Goal: Use online tool/utility: Utilize a website feature to perform a specific function

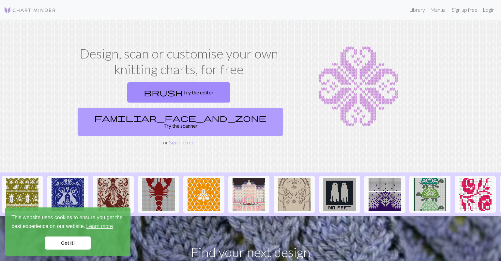
click at [219, 108] on link "familiar_face_and_zone Try the scanner" at bounding box center [181, 122] width 206 height 28
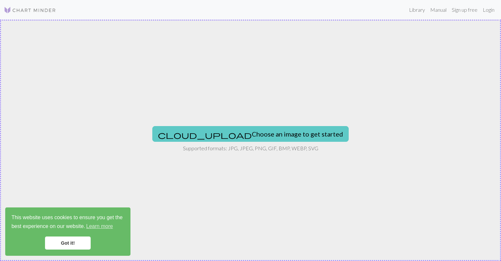
click at [248, 133] on button "cloud_upload Choose an image to get started" at bounding box center [250, 134] width 197 height 16
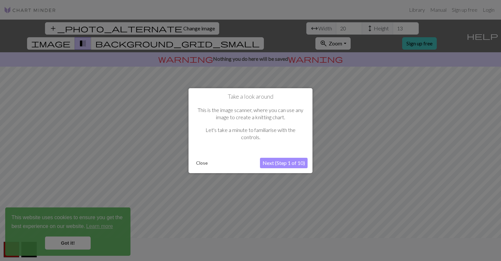
click at [277, 164] on button "Next (Step 1 of 10)" at bounding box center [284, 163] width 48 height 10
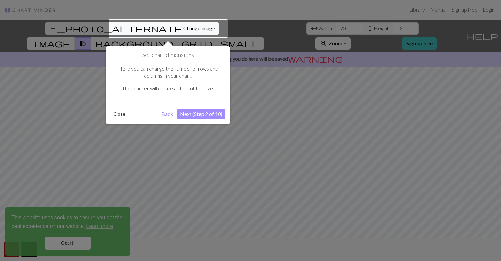
click at [197, 114] on button "Next (Step 2 of 10)" at bounding box center [202, 114] width 48 height 10
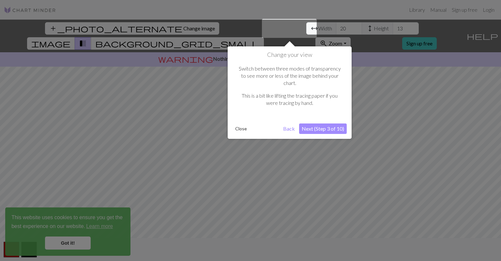
click at [312, 123] on button "Next (Step 3 of 10)" at bounding box center [323, 128] width 48 height 10
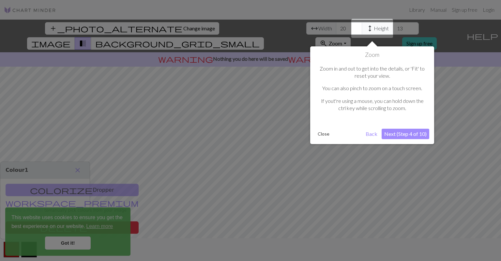
click at [390, 135] on button "Next (Step 4 of 10)" at bounding box center [406, 134] width 48 height 10
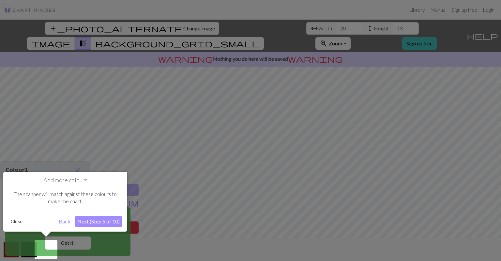
click at [94, 222] on button "Next (Step 5 of 10)" at bounding box center [99, 221] width 48 height 10
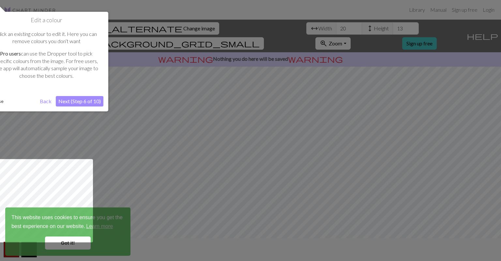
click at [76, 102] on button "Next (Step 6 of 10)" at bounding box center [80, 101] width 48 height 10
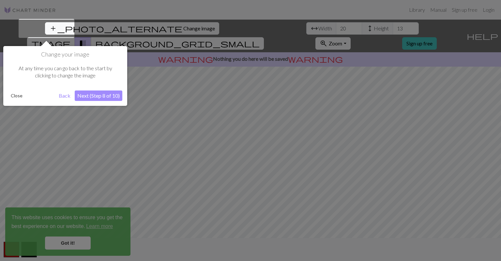
click at [107, 95] on button "Next (Step 8 of 10)" at bounding box center [99, 95] width 48 height 10
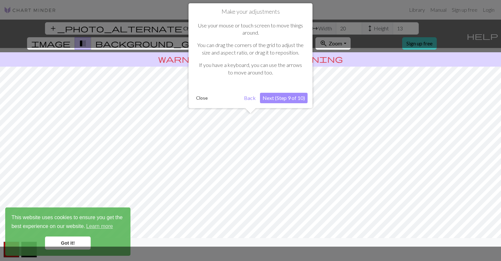
click at [291, 99] on button "Next (Step 9 of 10)" at bounding box center [284, 98] width 48 height 10
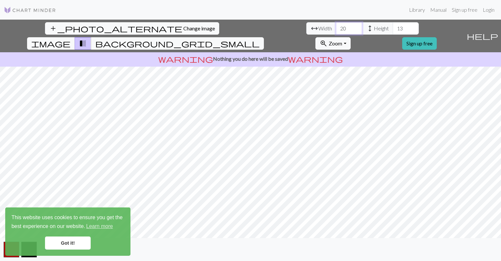
click at [336, 28] on input "20" at bounding box center [349, 28] width 26 height 12
type input "2"
type input "35"
click at [393, 29] on input "13" at bounding box center [406, 28] width 26 height 12
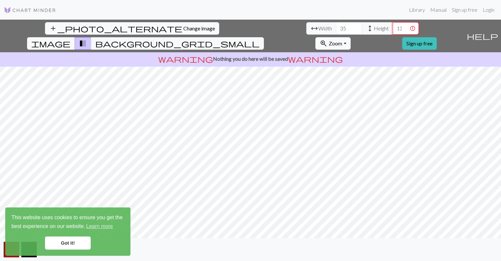
click at [393, 28] on input "1326" at bounding box center [406, 28] width 26 height 12
type input "1"
type input "2"
type input "3"
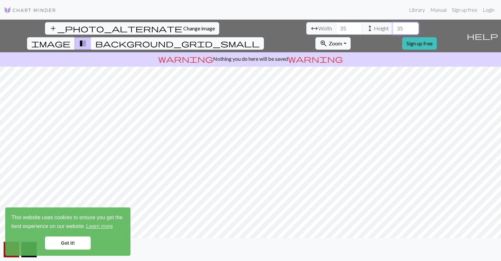
type input "35"
click at [264, 37] on button "background_grid_small" at bounding box center [177, 43] width 173 height 12
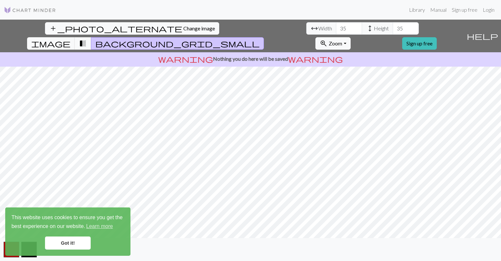
click at [91, 37] on button "transition_fade" at bounding box center [83, 43] width 17 height 12
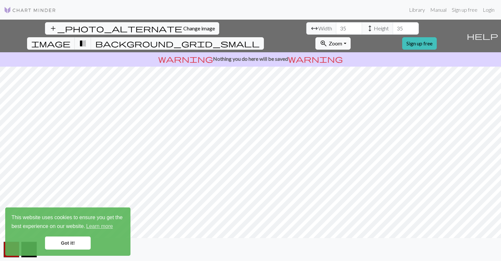
click at [73, 244] on link "Got it!" at bounding box center [68, 242] width 46 height 13
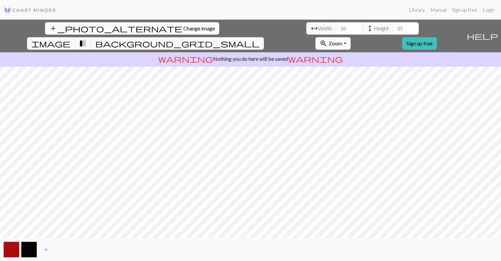
click at [336, 26] on input "36" at bounding box center [349, 28] width 26 height 12
click at [336, 31] on input "35" at bounding box center [349, 28] width 26 height 12
type input "34"
click at [336, 30] on input "34" at bounding box center [349, 28] width 26 height 12
click at [393, 29] on input "34" at bounding box center [406, 28] width 26 height 12
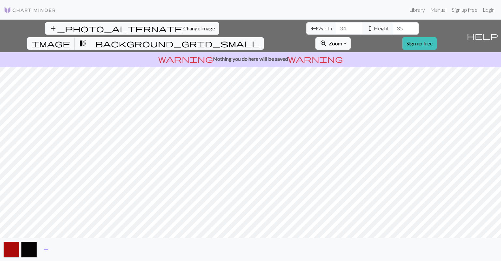
click at [393, 27] on input "35" at bounding box center [406, 28] width 26 height 12
type input "36"
click at [393, 27] on input "36" at bounding box center [406, 28] width 26 height 12
click at [260, 39] on span "background_grid_small" at bounding box center [177, 43] width 165 height 9
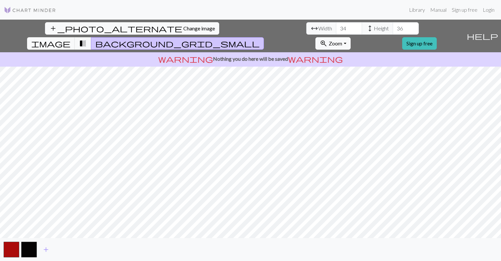
click at [260, 39] on span "background_grid_small" at bounding box center [177, 43] width 165 height 9
type input "35"
click at [336, 27] on input "35" at bounding box center [349, 28] width 26 height 12
click at [393, 28] on input "36" at bounding box center [406, 28] width 26 height 12
type input "3"
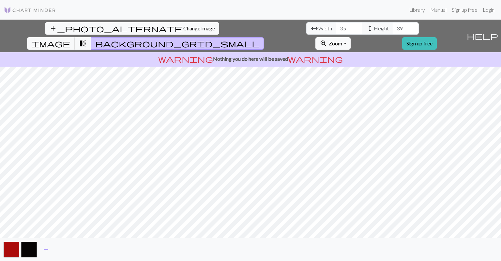
click at [393, 28] on input "39" at bounding box center [406, 28] width 26 height 12
click at [393, 28] on input "40" at bounding box center [406, 28] width 26 height 12
click at [393, 28] on input "41" at bounding box center [406, 28] width 26 height 12
click at [393, 28] on input "42" at bounding box center [406, 28] width 26 height 12
click at [393, 28] on input "43" at bounding box center [406, 28] width 26 height 12
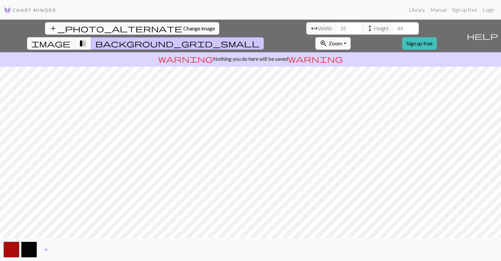
click at [393, 28] on input "44" at bounding box center [406, 28] width 26 height 12
click at [393, 28] on input "45" at bounding box center [406, 28] width 26 height 12
click at [393, 28] on input "46" at bounding box center [406, 28] width 26 height 12
click at [393, 28] on input "47" at bounding box center [406, 28] width 26 height 12
click at [393, 29] on input "46" at bounding box center [406, 28] width 26 height 12
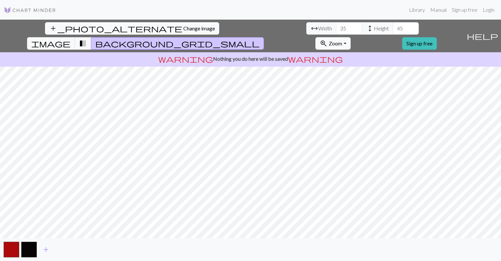
click at [393, 29] on input "45" at bounding box center [406, 28] width 26 height 12
click at [393, 29] on input "44" at bounding box center [406, 28] width 26 height 12
click at [393, 29] on input "41" at bounding box center [406, 28] width 26 height 12
click at [393, 29] on input "40" at bounding box center [406, 28] width 26 height 12
click at [393, 29] on input "29" at bounding box center [406, 28] width 26 height 12
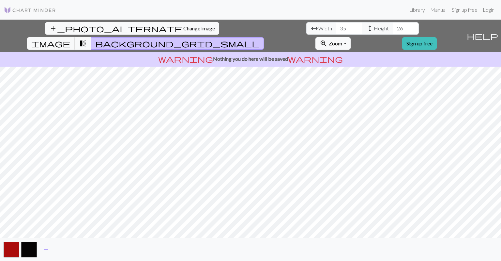
click at [393, 30] on input "26" at bounding box center [406, 28] width 26 height 12
type input "25"
click at [393, 30] on input "25" at bounding box center [406, 28] width 26 height 12
click at [351, 37] on button "zoom_in Zoom Zoom" at bounding box center [333, 43] width 35 height 12
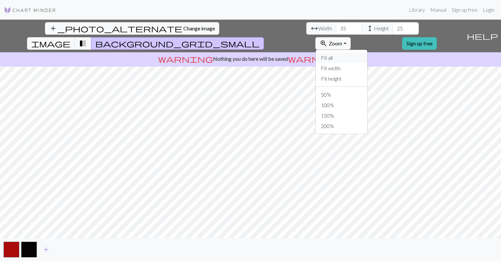
click at [368, 53] on button "Fit all" at bounding box center [342, 58] width 52 height 10
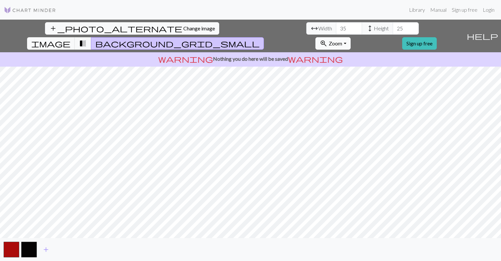
click at [351, 37] on button "zoom_in Zoom Zoom" at bounding box center [333, 43] width 35 height 12
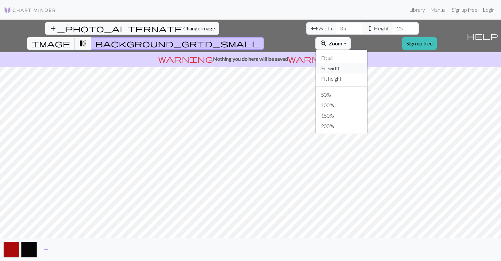
click at [368, 63] on button "Fit width" at bounding box center [342, 68] width 52 height 10
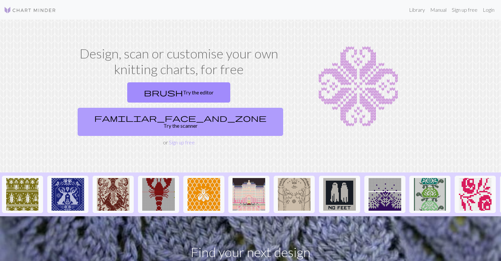
click at [215, 113] on span "familiar_face_and_zone" at bounding box center [180, 117] width 172 height 9
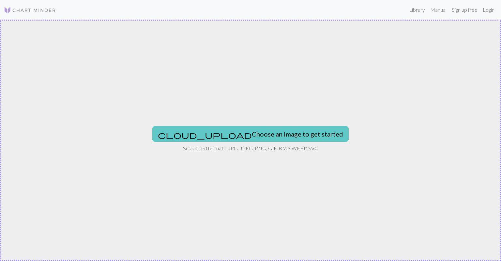
click at [276, 139] on button "cloud_upload Choose an image to get started" at bounding box center [250, 134] width 197 height 16
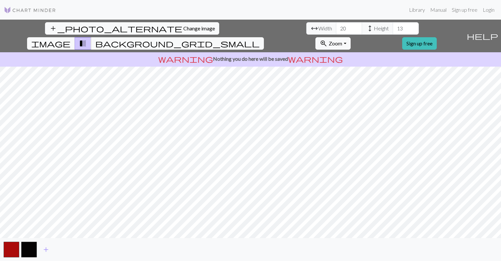
click at [319, 28] on span "Width" at bounding box center [326, 28] width 14 height 8
click at [497, 31] on span "help" at bounding box center [482, 35] width 31 height 9
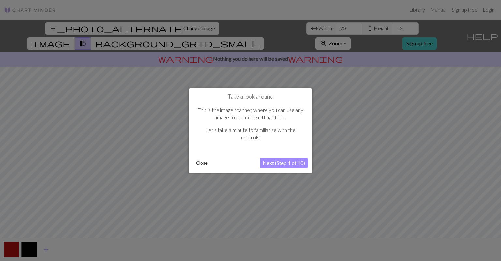
click at [283, 164] on button "Next (Step 1 of 10)" at bounding box center [284, 163] width 48 height 10
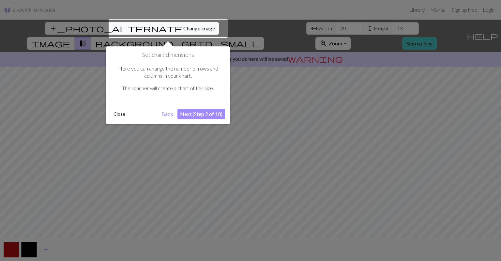
click at [199, 116] on button "Next (Step 2 of 10)" at bounding box center [202, 114] width 48 height 10
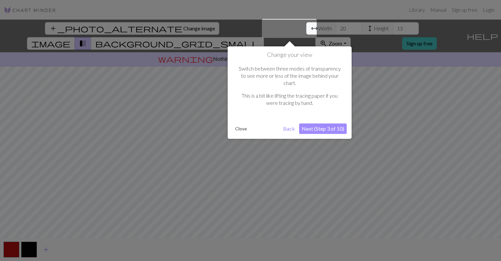
click at [323, 123] on button "Next (Step 3 of 10)" at bounding box center [323, 128] width 48 height 10
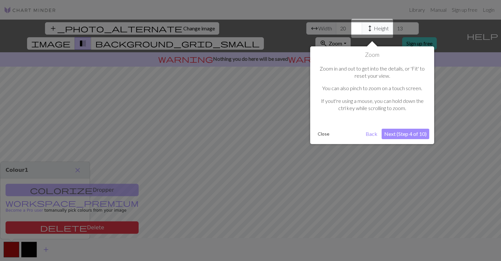
click at [408, 133] on button "Next (Step 4 of 10)" at bounding box center [406, 134] width 48 height 10
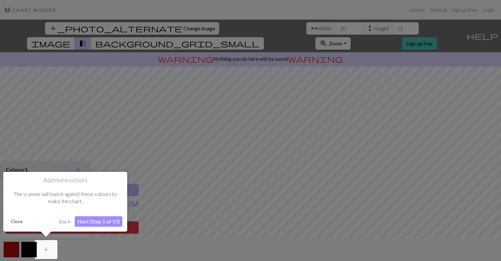
click at [97, 223] on button "Next (Step 5 of 10)" at bounding box center [99, 221] width 48 height 10
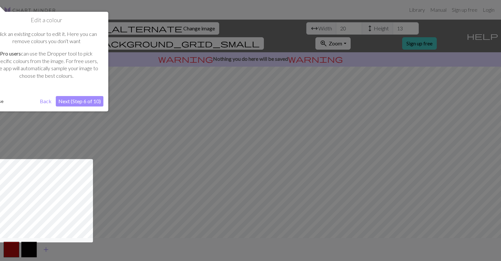
click at [80, 104] on button "Next (Step 6 of 10)" at bounding box center [80, 101] width 48 height 10
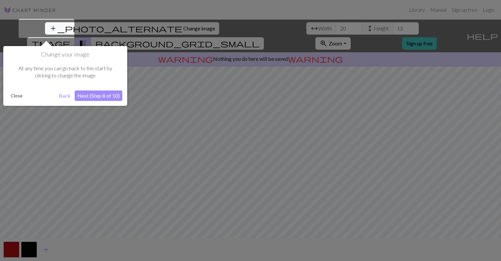
click at [105, 94] on button "Next (Step 8 of 10)" at bounding box center [99, 95] width 48 height 10
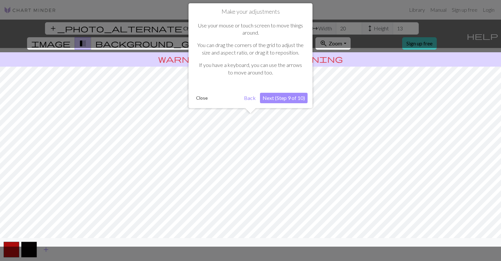
click at [286, 100] on button "Next (Step 9 of 10)" at bounding box center [284, 98] width 48 height 10
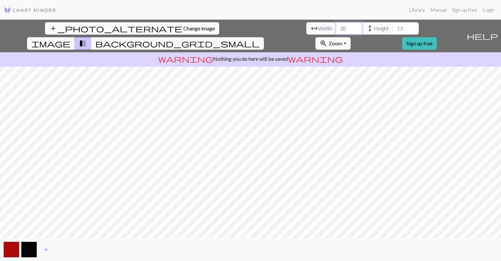
click at [336, 31] on input "20" at bounding box center [349, 28] width 26 height 12
type input "2"
type input "35"
click at [393, 32] on input "13" at bounding box center [406, 28] width 26 height 12
type input "1"
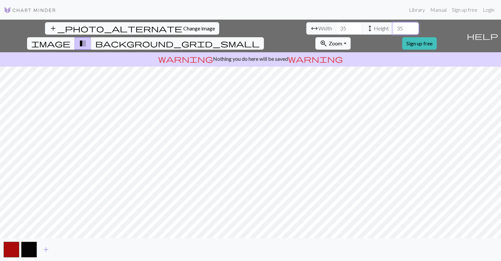
type input "35"
click at [46, 254] on span "add" at bounding box center [46, 249] width 8 height 9
click at [46, 212] on div "add_photo_alternate Change image arrow_range Width 35 height Height 35 image tr…" at bounding box center [250, 140] width 501 height 241
click at [46, 251] on button "button" at bounding box center [47, 250] width 16 height 16
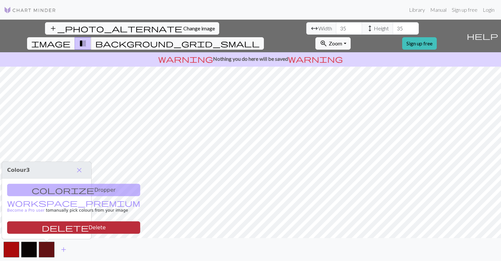
drag, startPoint x: 46, startPoint y: 251, endPoint x: 26, endPoint y: 224, distance: 34.1
click at [26, 224] on body "This website uses cookies to ensure you get the best experience on our website.…" at bounding box center [250, 130] width 501 height 261
click at [26, 224] on button "delete Delete" at bounding box center [73, 227] width 133 height 12
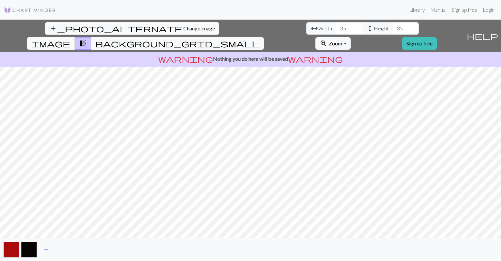
click at [71, 39] on span "image" at bounding box center [50, 43] width 39 height 9
click at [260, 39] on span "background_grid_small" at bounding box center [177, 43] width 165 height 9
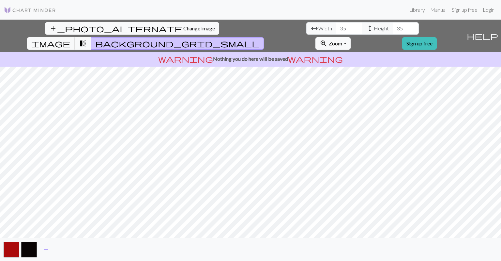
click at [237, 55] on p "warning Nothing you do here will be saved warning" at bounding box center [251, 59] width 496 height 8
click at [342, 40] on span "Zoom" at bounding box center [335, 43] width 13 height 6
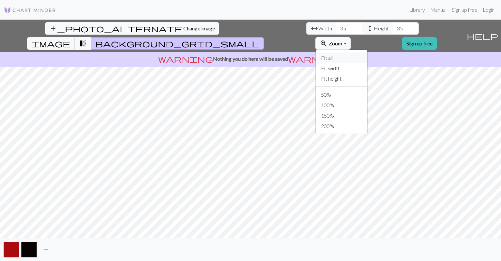
click at [368, 53] on button "Fit all" at bounding box center [342, 58] width 52 height 10
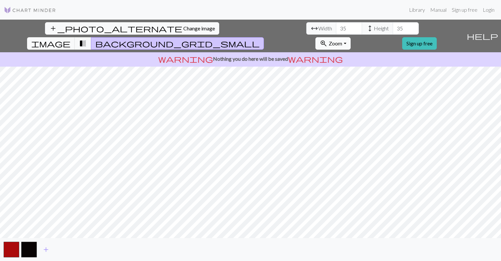
click at [342, 40] on span "Zoom" at bounding box center [335, 43] width 13 height 6
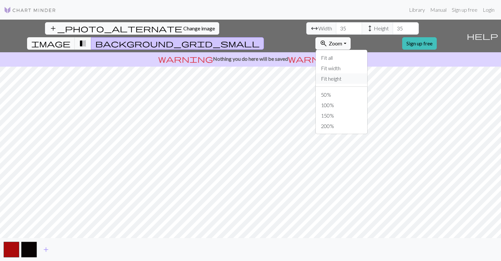
click at [368, 73] on button "Fit height" at bounding box center [342, 78] width 52 height 10
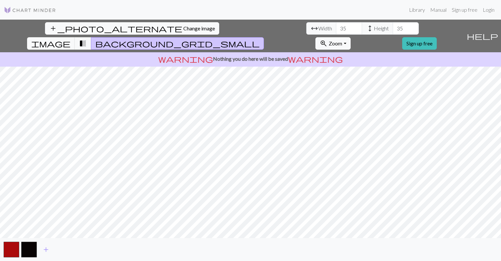
click at [495, 31] on span "help" at bounding box center [482, 35] width 31 height 9
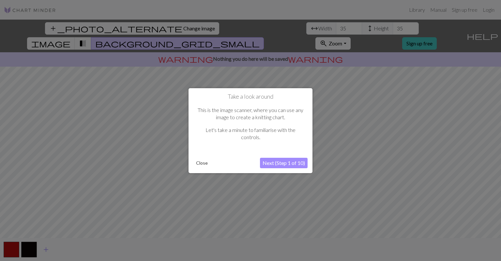
click at [291, 164] on button "Next (Step 1 of 10)" at bounding box center [284, 163] width 48 height 10
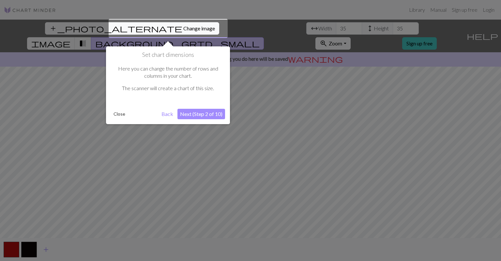
click at [216, 112] on button "Next (Step 2 of 10)" at bounding box center [202, 114] width 48 height 10
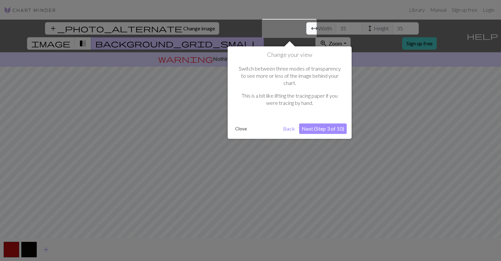
click at [314, 123] on button "Next (Step 3 of 10)" at bounding box center [323, 128] width 48 height 10
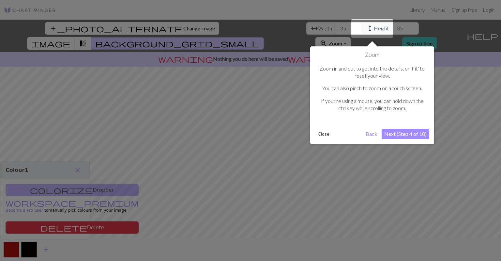
click at [392, 134] on button "Next (Step 4 of 10)" at bounding box center [406, 134] width 48 height 10
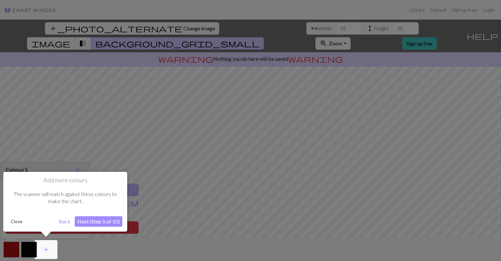
click at [102, 220] on button "Next (Step 5 of 10)" at bounding box center [99, 221] width 48 height 10
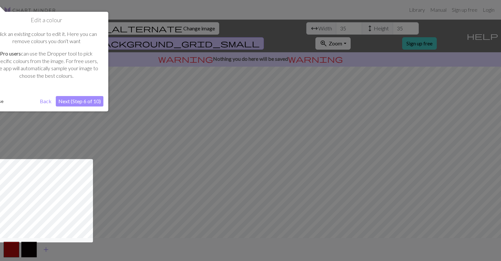
click at [91, 102] on button "Next (Step 6 of 10)" at bounding box center [80, 101] width 48 height 10
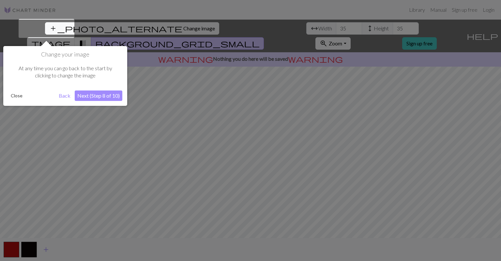
click at [96, 99] on button "Next (Step 8 of 10)" at bounding box center [99, 95] width 48 height 10
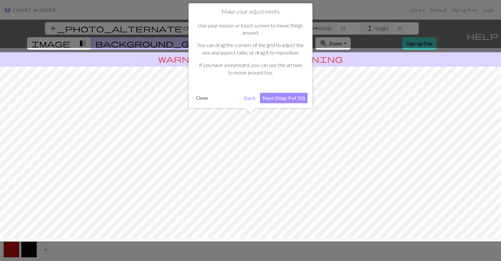
click at [289, 98] on button "Next (Step 9 of 10)" at bounding box center [284, 98] width 48 height 10
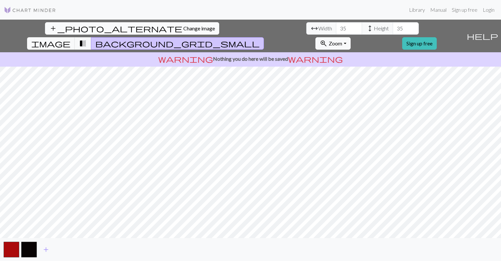
click at [183, 28] on span "Change image" at bounding box center [199, 28] width 32 height 6
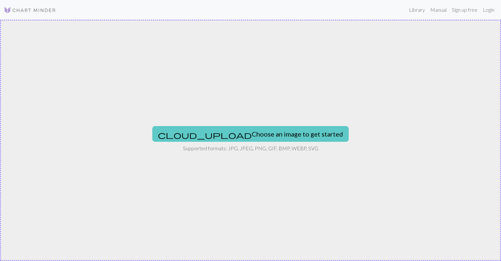
click at [216, 136] on button "cloud_upload Choose an image to get started" at bounding box center [250, 134] width 197 height 16
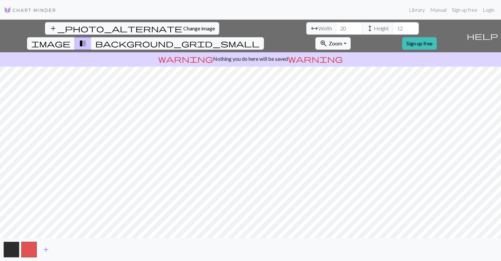
click at [48, 250] on span "add" at bounding box center [46, 249] width 8 height 9
click at [45, 250] on button "button" at bounding box center [47, 250] width 16 height 16
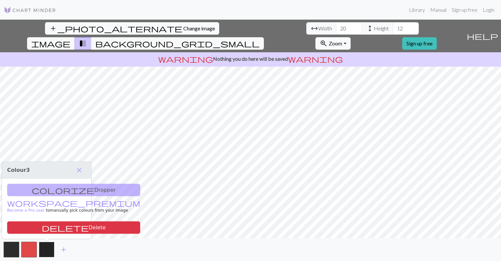
click at [45, 250] on button "button" at bounding box center [47, 250] width 16 height 16
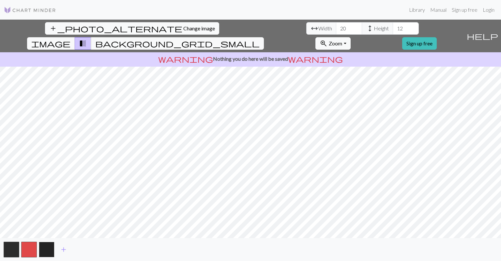
click at [45, 250] on button "button" at bounding box center [47, 250] width 16 height 16
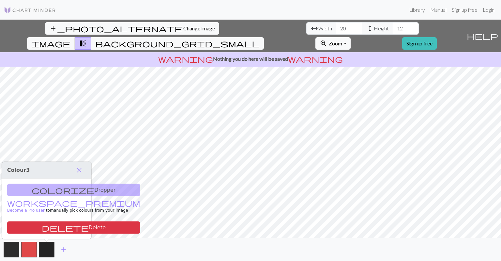
click at [36, 188] on div "colorize Dropper workspace_premium Become a Pro user to manually pick colours f…" at bounding box center [46, 209] width 89 height 60
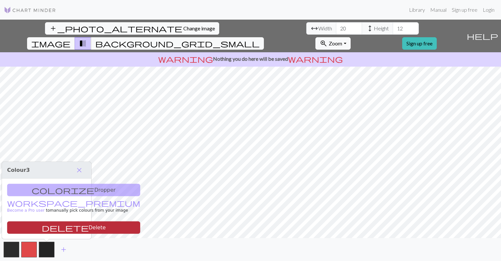
click at [53, 228] on button "delete Delete" at bounding box center [73, 227] width 133 height 12
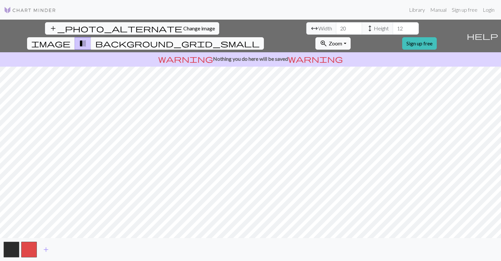
click at [260, 39] on span "background_grid_small" at bounding box center [177, 43] width 165 height 9
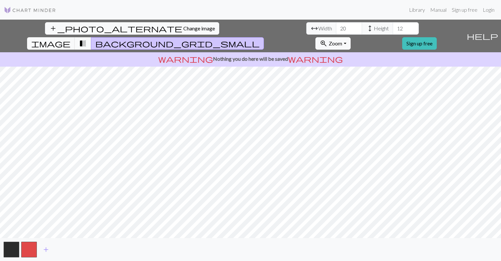
click at [87, 39] on span "transition_fade" at bounding box center [83, 43] width 8 height 9
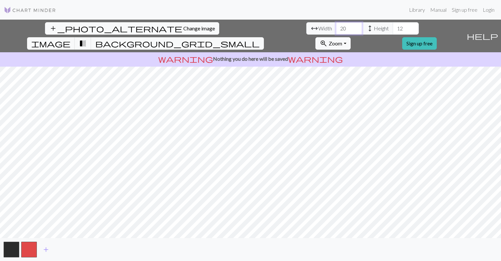
click at [336, 29] on input "20" at bounding box center [349, 28] width 26 height 12
type input "2"
type input "35"
click at [393, 30] on input "12" at bounding box center [406, 28] width 26 height 12
type input "1"
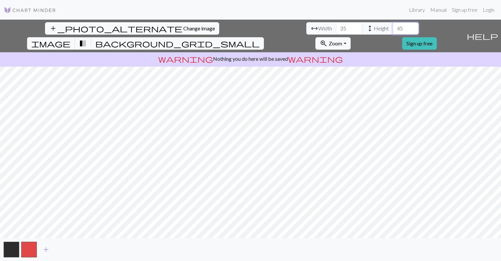
type input "4"
click at [384, 25] on div "add_photo_alternate Change image arrow_range Width 35 height Height 50 image tr…" at bounding box center [250, 140] width 501 height 241
click at [71, 39] on span "image" at bounding box center [50, 43] width 39 height 9
click at [87, 39] on span "transition_fade" at bounding box center [83, 43] width 8 height 9
click at [260, 39] on span "background_grid_small" at bounding box center [177, 43] width 165 height 9
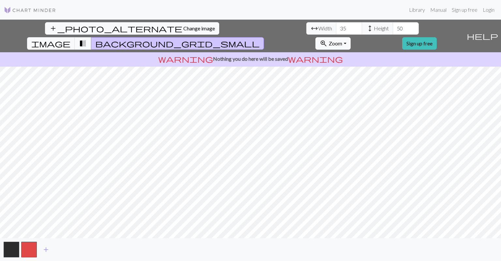
click at [91, 37] on button "transition_fade" at bounding box center [83, 43] width 17 height 12
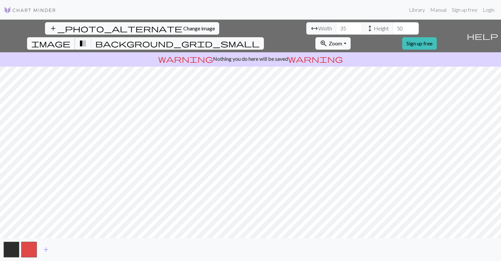
click at [75, 37] on button "image" at bounding box center [51, 43] width 48 height 12
click at [8, 253] on button "button" at bounding box center [12, 250] width 16 height 16
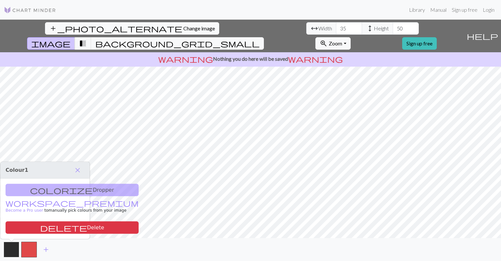
click at [8, 253] on button "button" at bounding box center [12, 250] width 16 height 16
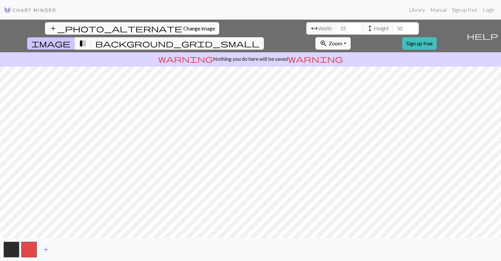
click at [46, 249] on span "add" at bounding box center [46, 249] width 8 height 9
click at [10, 249] on button "button" at bounding box center [12, 250] width 16 height 16
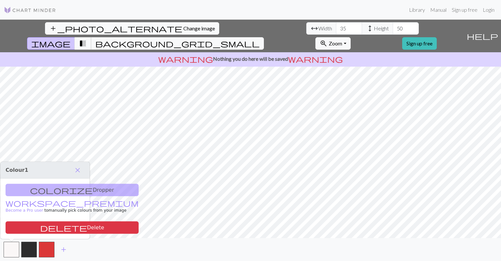
click at [91, 37] on button "transition_fade" at bounding box center [83, 43] width 17 height 12
click at [260, 39] on span "background_grid_small" at bounding box center [177, 43] width 165 height 9
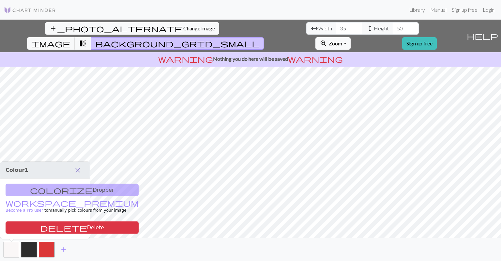
click at [77, 168] on span "close" at bounding box center [78, 170] width 8 height 9
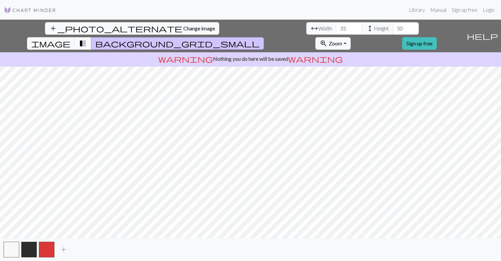
click at [87, 39] on span "transition_fade" at bounding box center [83, 43] width 8 height 9
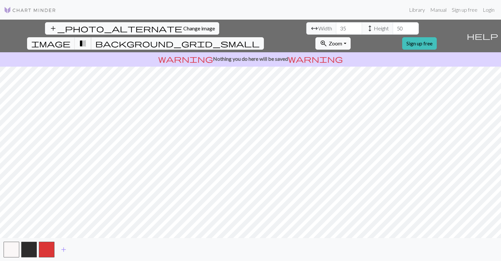
click at [87, 39] on span "transition_fade" at bounding box center [83, 43] width 8 height 9
click at [71, 39] on span "image" at bounding box center [50, 43] width 39 height 9
click at [87, 39] on span "transition_fade" at bounding box center [83, 43] width 8 height 9
click at [260, 39] on span "background_grid_small" at bounding box center [177, 43] width 165 height 9
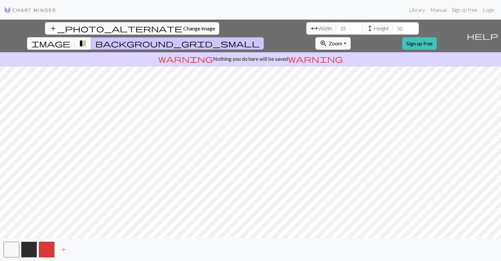
click at [87, 39] on span "transition_fade" at bounding box center [83, 43] width 8 height 9
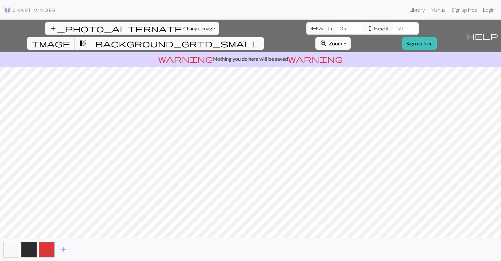
click at [260, 39] on span "background_grid_small" at bounding box center [177, 43] width 165 height 9
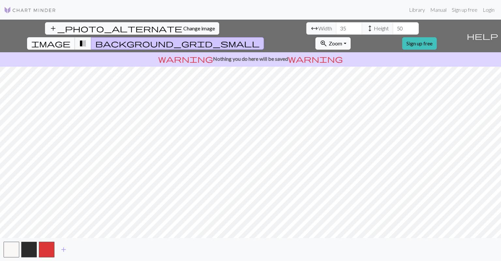
click at [71, 39] on span "image" at bounding box center [50, 43] width 39 height 9
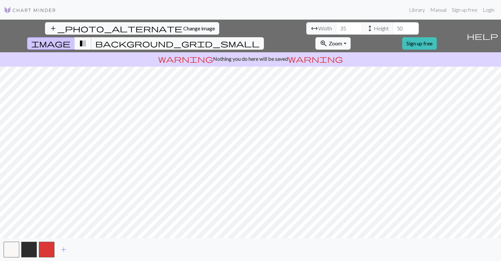
click at [87, 39] on span "transition_fade" at bounding box center [83, 43] width 8 height 9
click at [71, 39] on span "image" at bounding box center [50, 43] width 39 height 9
click at [87, 39] on span "transition_fade" at bounding box center [83, 43] width 8 height 9
click at [264, 37] on button "background_grid_small" at bounding box center [177, 43] width 173 height 12
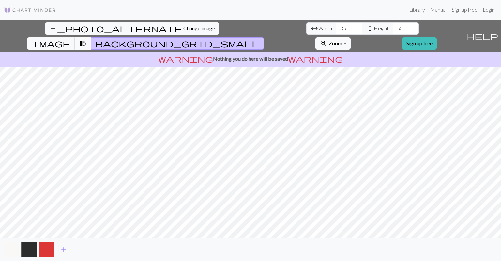
click at [87, 39] on span "transition_fade" at bounding box center [83, 43] width 8 height 9
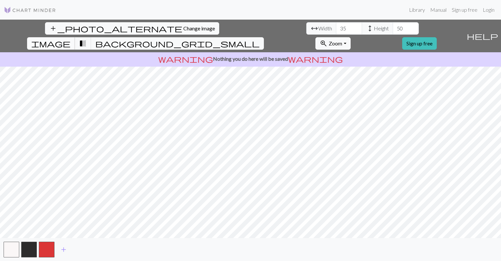
click at [75, 37] on button "image" at bounding box center [51, 43] width 48 height 12
click at [260, 39] on span "background_grid_small" at bounding box center [177, 43] width 165 height 9
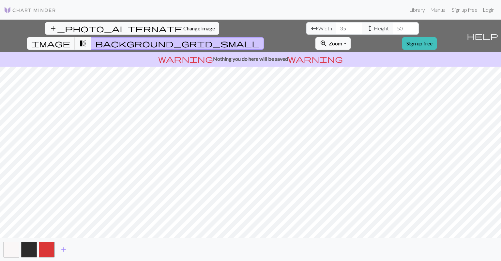
click at [346, 241] on div "add_photo_alternate Change image arrow_range Width 35 height Height 50 image tr…" at bounding box center [250, 140] width 501 height 241
click at [393, 30] on input "50" at bounding box center [406, 28] width 26 height 12
type input "5"
type input "4"
type input "3"
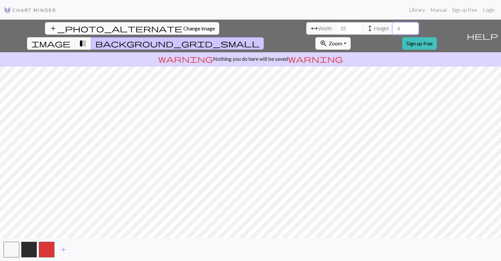
type input "45"
type input "35"
type input "40"
click at [393, 33] on input "50" at bounding box center [406, 28] width 26 height 12
type input "5"
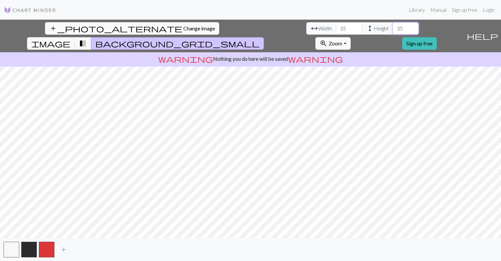
type input "35"
click at [336, 29] on input "35" at bounding box center [349, 28] width 26 height 12
type input "3"
click at [336, 27] on input "number" at bounding box center [349, 28] width 26 height 12
type input "50"
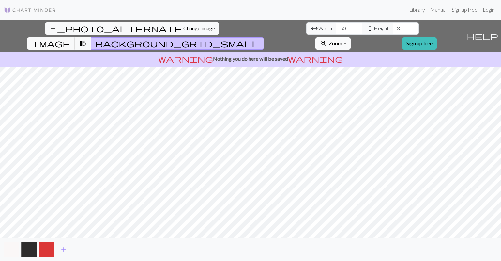
click at [351, 37] on button "zoom_in Zoom Zoom" at bounding box center [333, 43] width 35 height 12
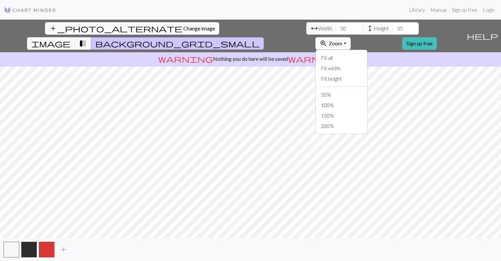
click at [351, 37] on button "zoom_in Zoom Zoom" at bounding box center [333, 43] width 35 height 12
